Goal: Task Accomplishment & Management: Manage account settings

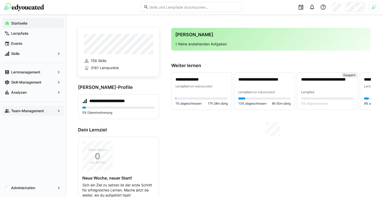
click at [0, 0] on app-navigation-label "Team-Management" at bounding box center [0, 0] width 0 height 0
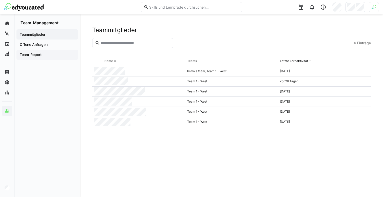
click at [48, 54] on span "Team-Report" at bounding box center [47, 54] width 57 height 5
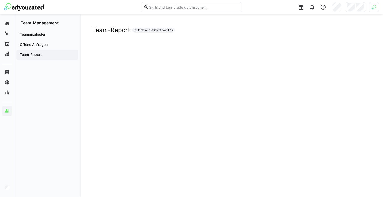
click at [208, 33] on div "Team-Report Zuletzt aktualisiert: vor 17h" at bounding box center [231, 30] width 279 height 8
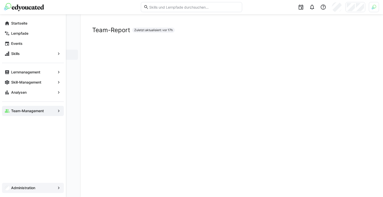
click at [13, 186] on span "Administration" at bounding box center [32, 187] width 45 height 5
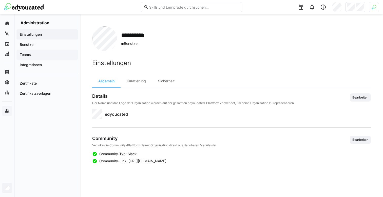
click at [45, 54] on span "Teams" at bounding box center [47, 54] width 57 height 5
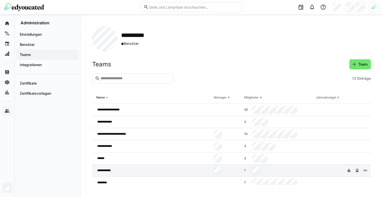
click at [115, 170] on span "**********" at bounding box center [106, 171] width 18 height 4
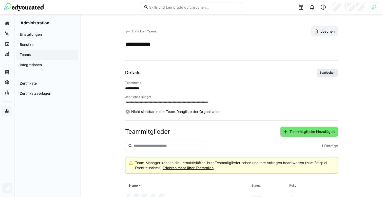
click at [327, 73] on span "Bearbeiten" at bounding box center [327, 73] width 17 height 4
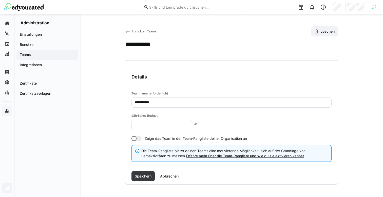
click at [206, 103] on input "**********" at bounding box center [231, 102] width 195 height 5
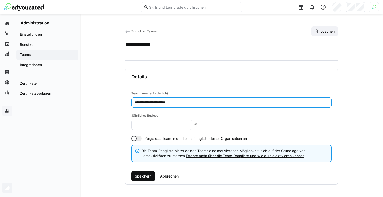
type input "**********"
click at [144, 176] on span "Speichern" at bounding box center [143, 176] width 18 height 5
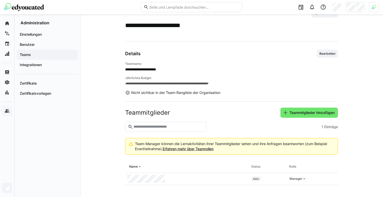
scroll to position [33, 0]
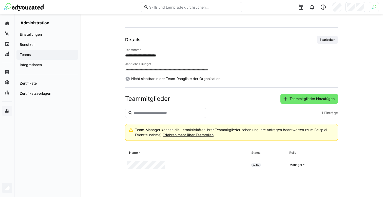
click at [37, 57] on span "Teams" at bounding box center [47, 54] width 57 height 5
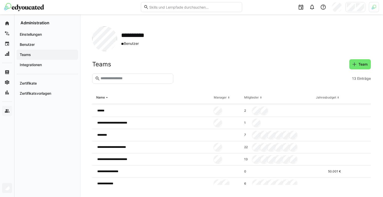
scroll to position [77, 0]
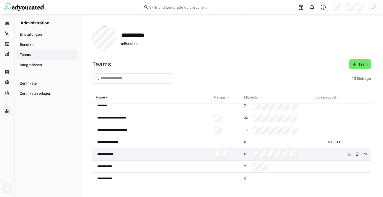
click at [162, 150] on div "**********" at bounding box center [152, 154] width 120 height 12
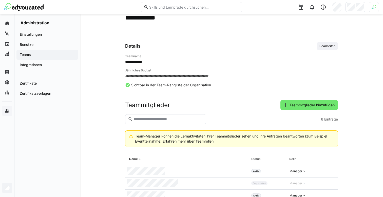
scroll to position [80, 0]
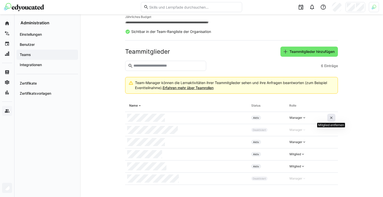
click at [331, 119] on eds-icon at bounding box center [331, 118] width 4 height 4
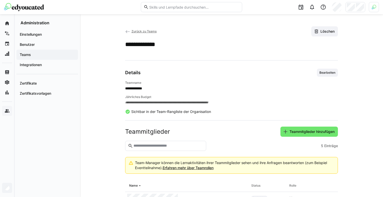
scroll to position [68, 0]
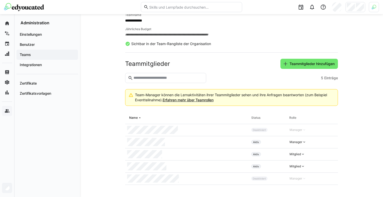
click at [59, 52] on span "Teams" at bounding box center [47, 54] width 57 height 5
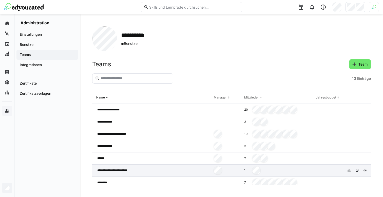
click at [130, 172] on span "**********" at bounding box center [116, 171] width 39 height 4
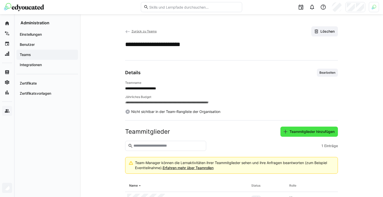
click at [296, 133] on span "Teammitglieder hinzufügen" at bounding box center [312, 131] width 47 height 5
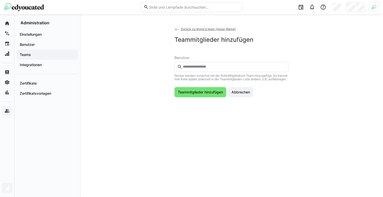
click at [203, 65] on input "text" at bounding box center [233, 67] width 103 height 5
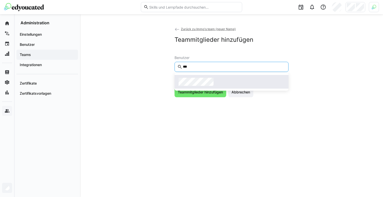
type input "***"
click at [202, 77] on span at bounding box center [232, 82] width 114 height 14
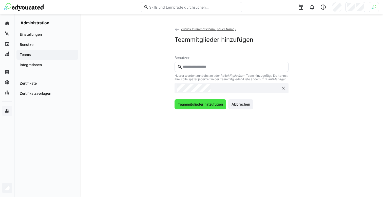
click at [190, 107] on span "Teammitglieder hinzufügen" at bounding box center [200, 104] width 47 height 5
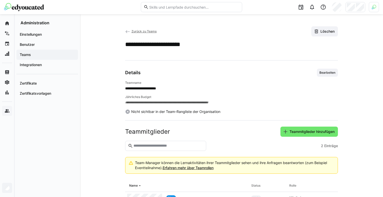
click at [47, 52] on div "Teams" at bounding box center [47, 55] width 62 height 10
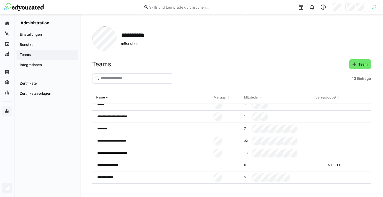
scroll to position [53, 0]
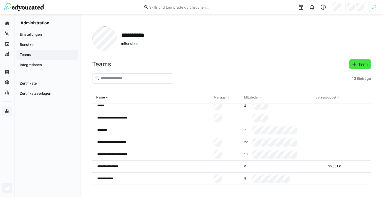
click at [358, 62] on span "Team" at bounding box center [363, 64] width 11 height 5
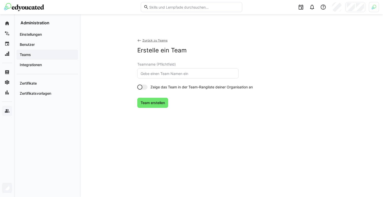
click at [202, 73] on input "text" at bounding box center [188, 73] width 96 height 5
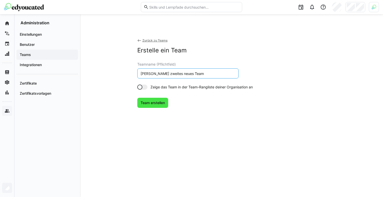
type input "[PERSON_NAME] zweites neues Team"
click at [159, 103] on span "Team erstellen" at bounding box center [153, 102] width 26 height 5
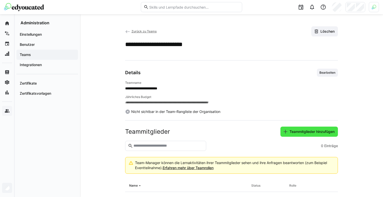
click at [289, 129] on span "Teammitglieder hinzufügen" at bounding box center [312, 131] width 47 height 5
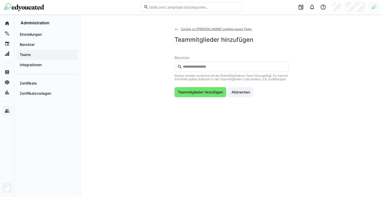
click at [220, 67] on input "text" at bounding box center [233, 67] width 103 height 5
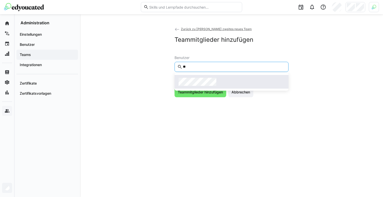
type input "**"
click at [211, 77] on span at bounding box center [232, 82] width 114 height 14
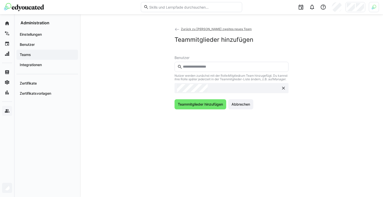
click at [197, 103] on div "Benutzer Nutzer werden zunächst mit der Rolle Mitglied zum Team hinzugefügt. Du…" at bounding box center [232, 83] width 114 height 54
click at [200, 109] on span "Teammitglieder hinzufügen" at bounding box center [201, 104] width 52 height 10
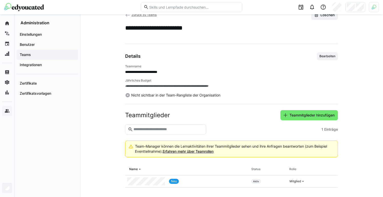
scroll to position [33, 0]
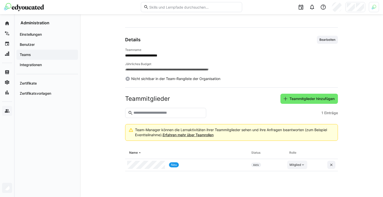
click at [296, 163] on div "Mitglied" at bounding box center [295, 165] width 11 height 4
click at [299, 179] on div "Manager" at bounding box center [297, 176] width 15 height 5
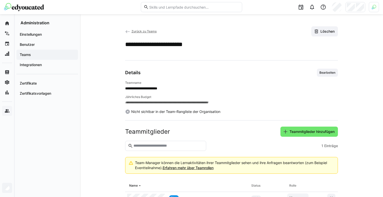
click at [145, 34] on app-back-navigation "Zurück zu Teams" at bounding box center [140, 32] width 31 height 6
click at [143, 33] on span "Zurück zu Teams" at bounding box center [144, 31] width 25 height 4
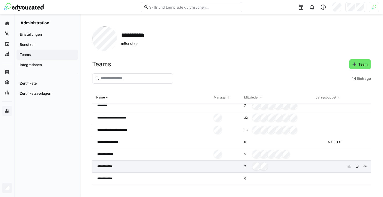
click at [153, 166] on div "**********" at bounding box center [152, 167] width 120 height 12
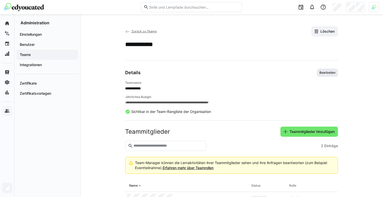
click at [323, 71] on span "Bearbeiten" at bounding box center [327, 73] width 17 height 4
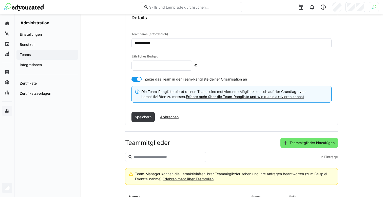
scroll to position [60, 0]
click at [287, 141] on span "Teammitglieder hinzufügen" at bounding box center [309, 142] width 52 height 5
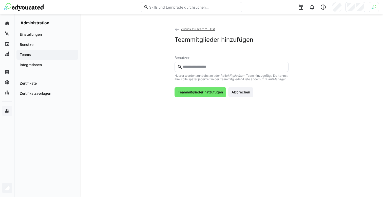
click at [211, 69] on input "text" at bounding box center [233, 67] width 103 height 5
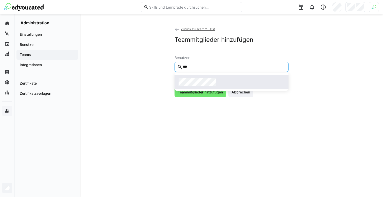
type input "***"
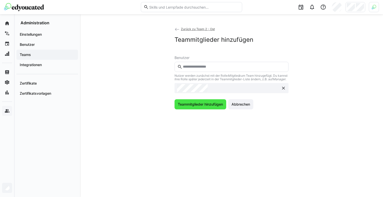
click at [197, 105] on span "Teammitglieder hinzufügen" at bounding box center [201, 104] width 52 height 10
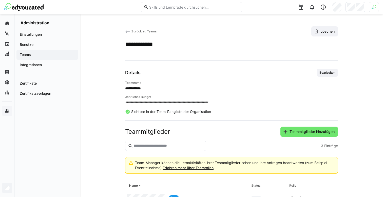
scroll to position [44, 0]
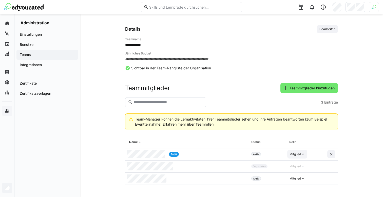
click at [297, 157] on div "Mitglied" at bounding box center [297, 154] width 20 height 9
click at [296, 167] on div "Manager" at bounding box center [297, 165] width 15 height 5
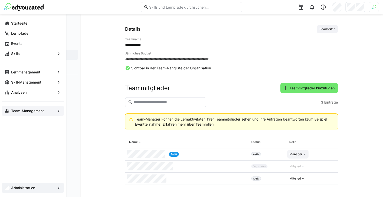
click at [10, 110] on div "Team-Management" at bounding box center [33, 111] width 62 height 10
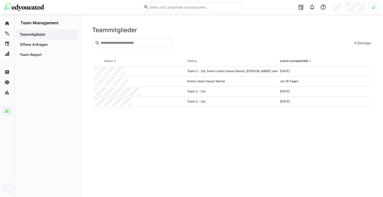
click at [195, 42] on div at bounding box center [263, 43] width 177 height 10
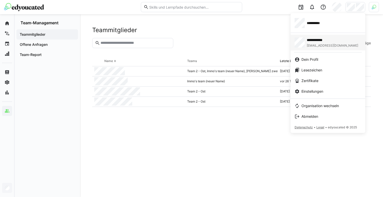
click at [321, 47] on span "[EMAIL_ADDRESS][DOMAIN_NAME]" at bounding box center [332, 46] width 51 height 4
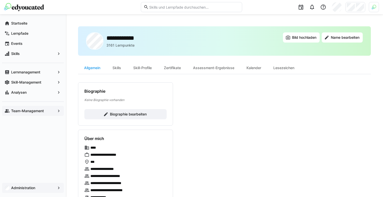
click at [373, 9] on img at bounding box center [374, 7] width 5 height 5
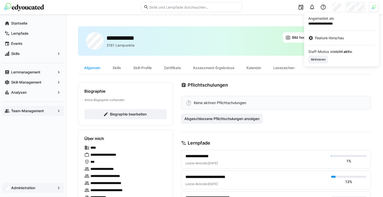
click at [356, 7] on div at bounding box center [191, 98] width 383 height 197
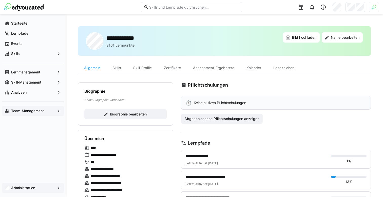
click at [356, 7] on div at bounding box center [356, 7] width 20 height 10
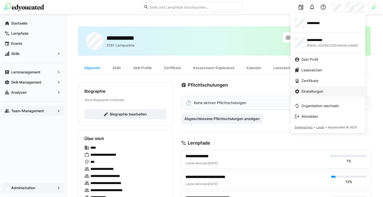
click at [310, 91] on span "Einstellungen" at bounding box center [313, 91] width 22 height 5
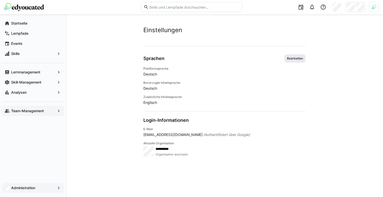
click at [291, 58] on span "Bearbeiten" at bounding box center [295, 59] width 17 height 4
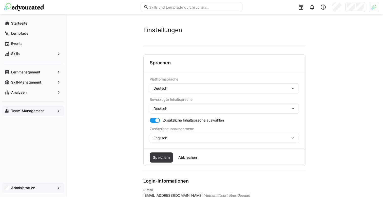
click at [211, 93] on div "Deutsch" at bounding box center [225, 88] width 150 height 10
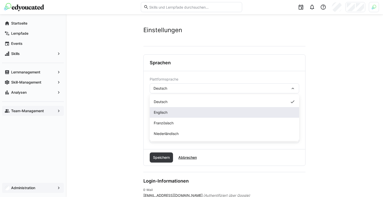
click at [196, 113] on div "Englisch" at bounding box center [224, 112] width 141 height 5
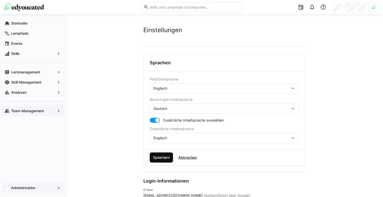
click at [167, 154] on span "Speichern" at bounding box center [161, 158] width 23 height 10
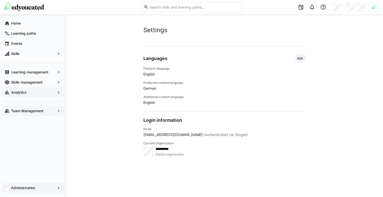
click at [31, 92] on span "Analytics" at bounding box center [32, 92] width 45 height 5
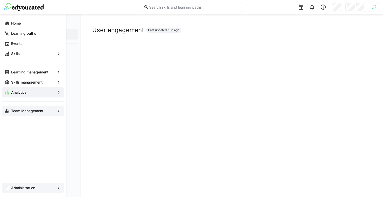
click at [4, 111] on div "Team Management" at bounding box center [33, 111] width 62 height 10
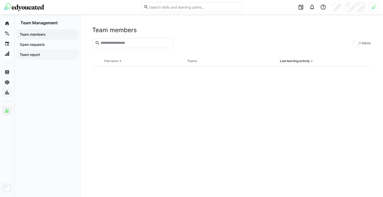
click at [51, 60] on div "Team report" at bounding box center [47, 55] width 62 height 10
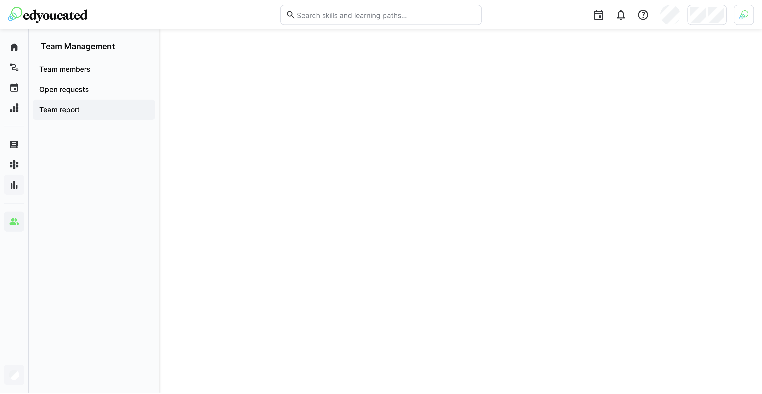
scroll to position [17, 0]
